Goal: Check status

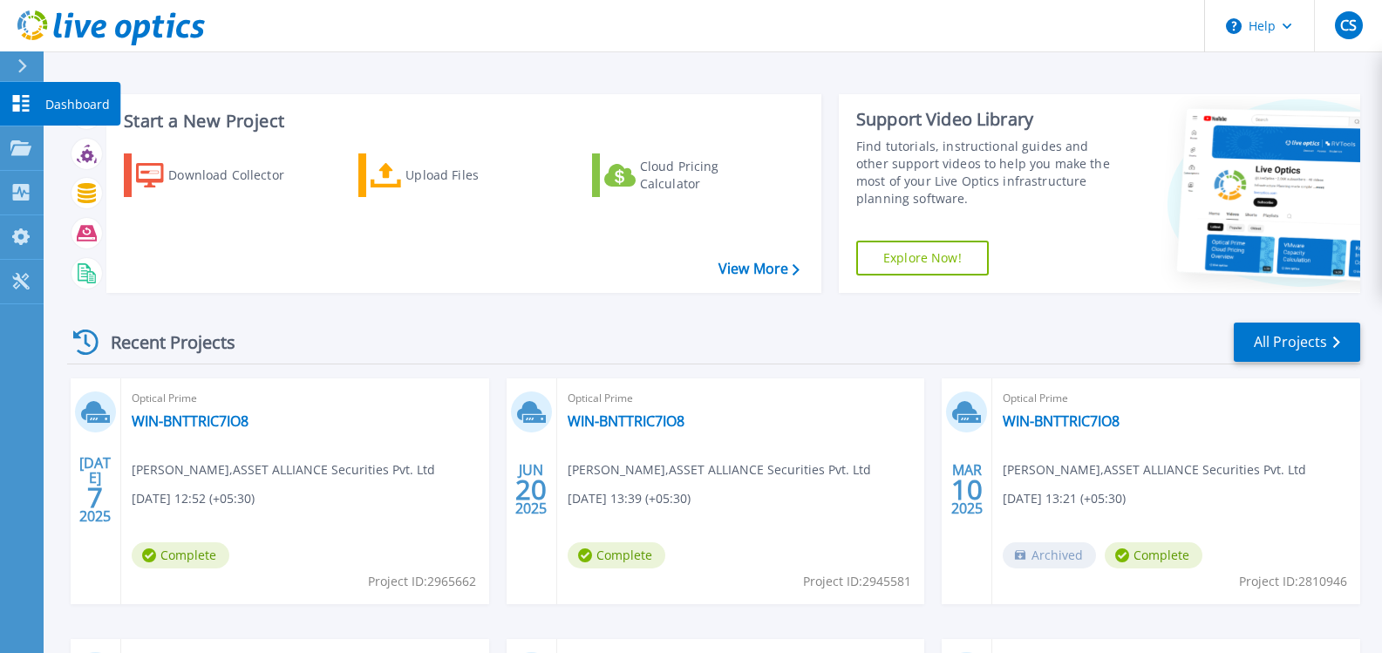
click at [22, 107] on icon at bounding box center [20, 103] width 21 height 17
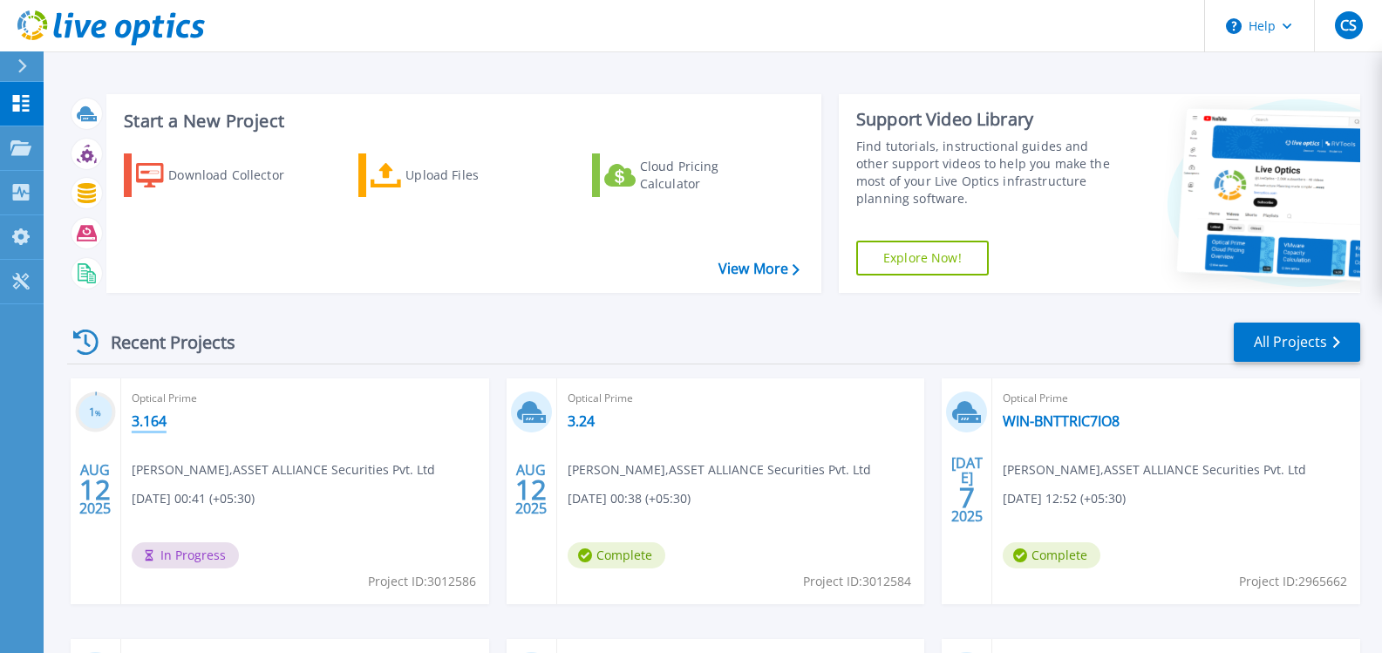
click at [142, 423] on link "3.164" at bounding box center [149, 420] width 35 height 17
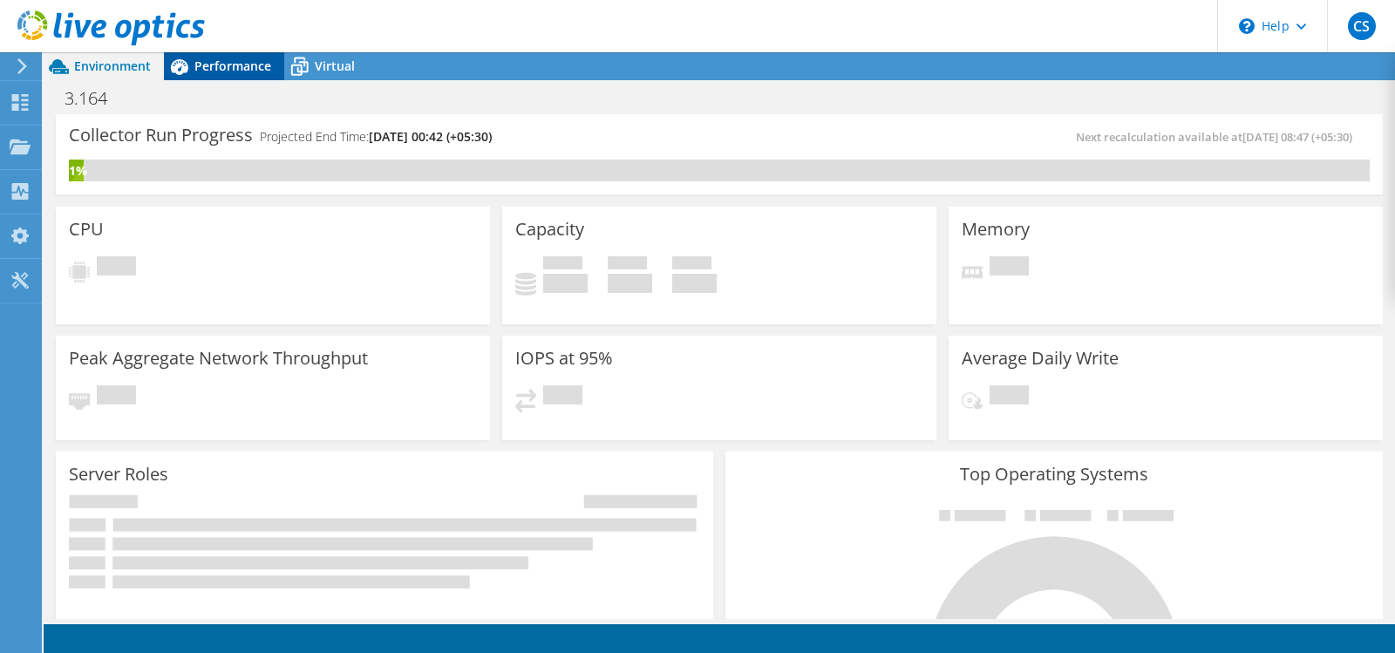
click at [233, 71] on span "Performance" at bounding box center [232, 66] width 77 height 17
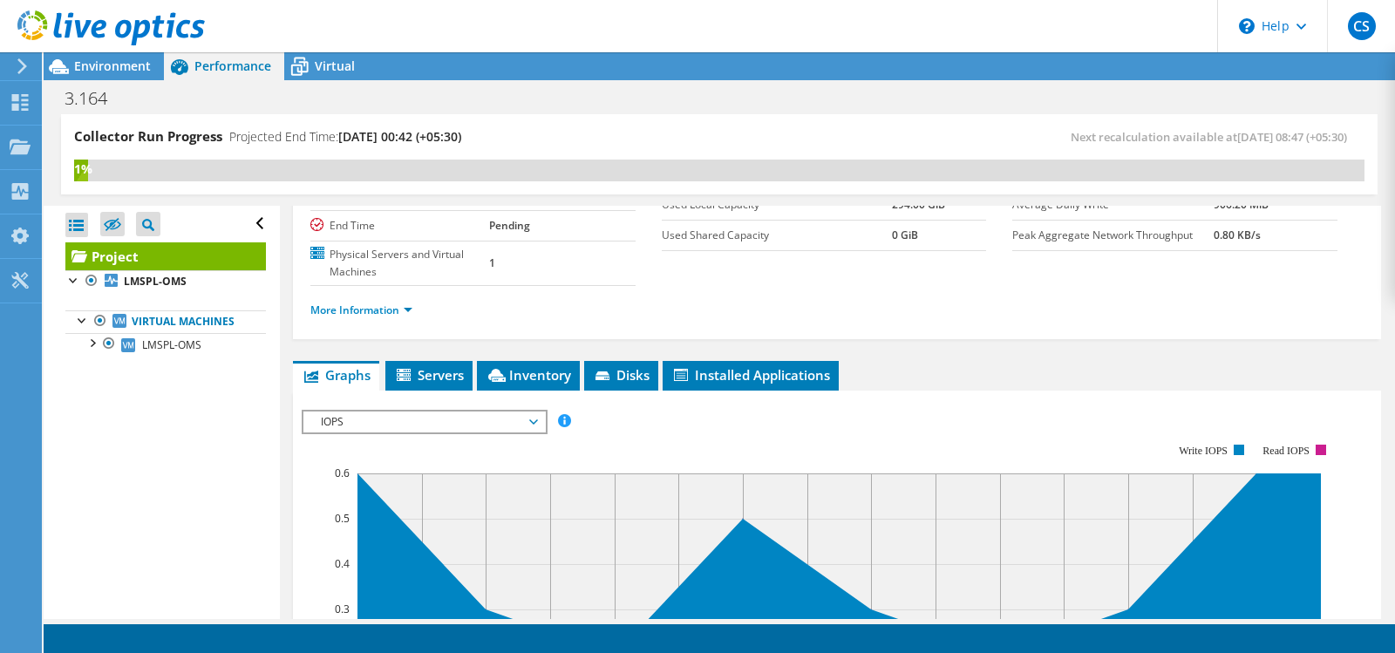
scroll to position [198, 0]
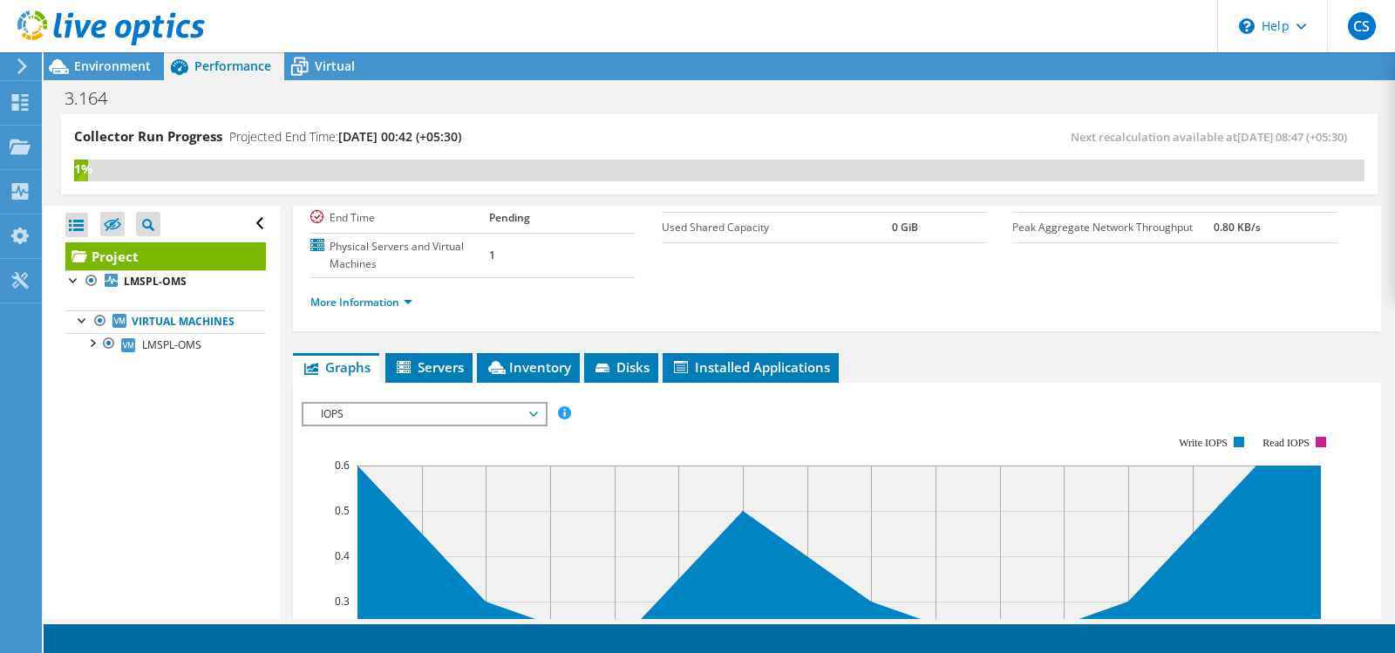
click at [444, 422] on span "IOPS" at bounding box center [424, 414] width 224 height 21
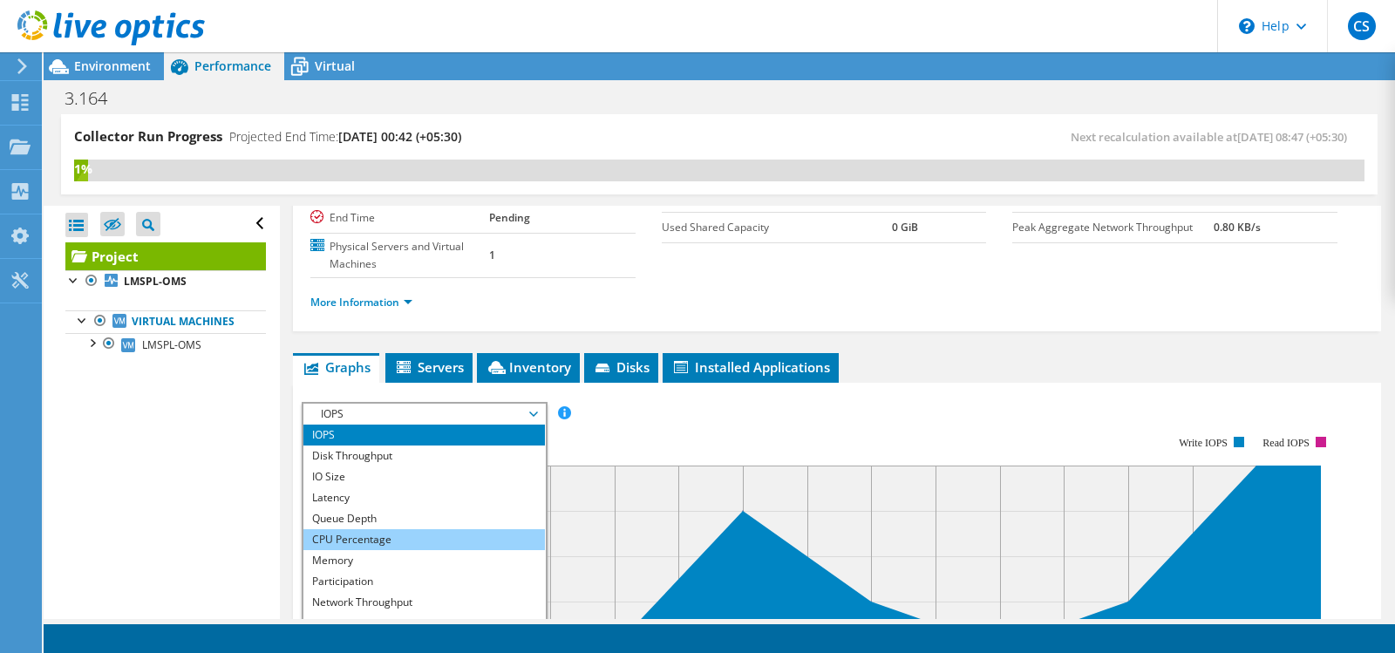
click at [339, 541] on li "CPU Percentage" at bounding box center [424, 539] width 242 height 21
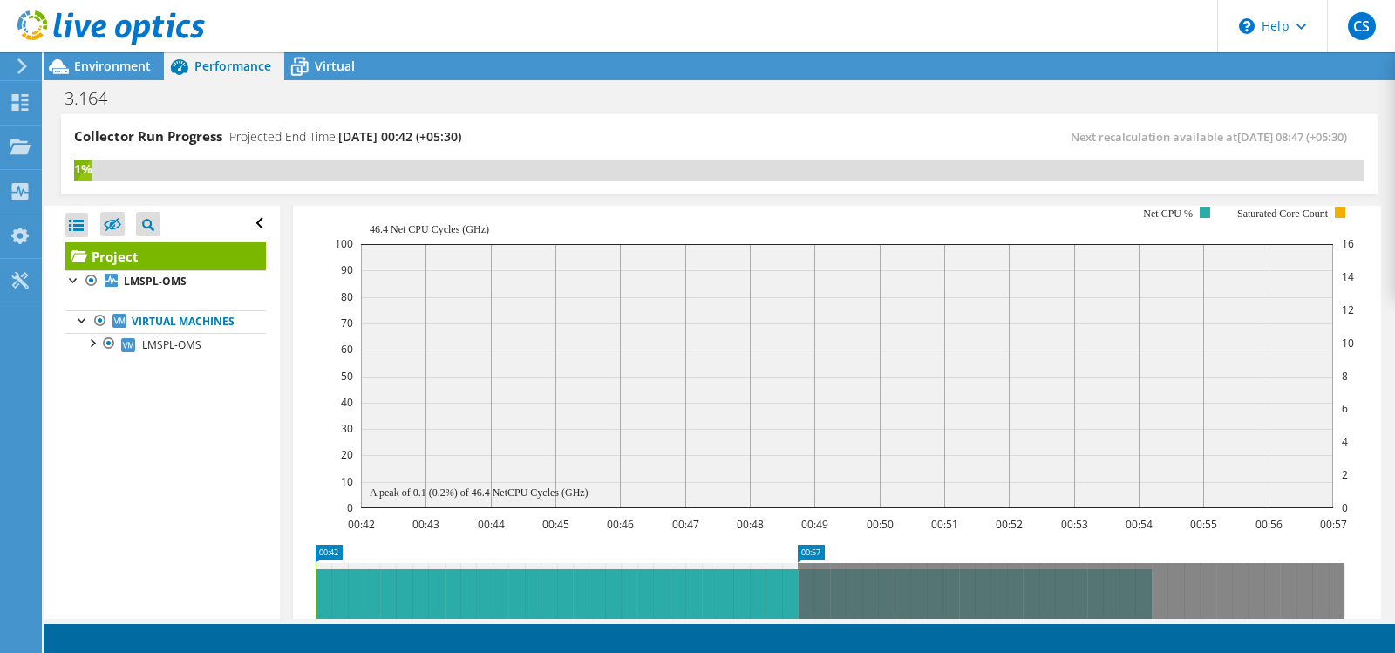
scroll to position [0, 0]
